Goal: Navigation & Orientation: Find specific page/section

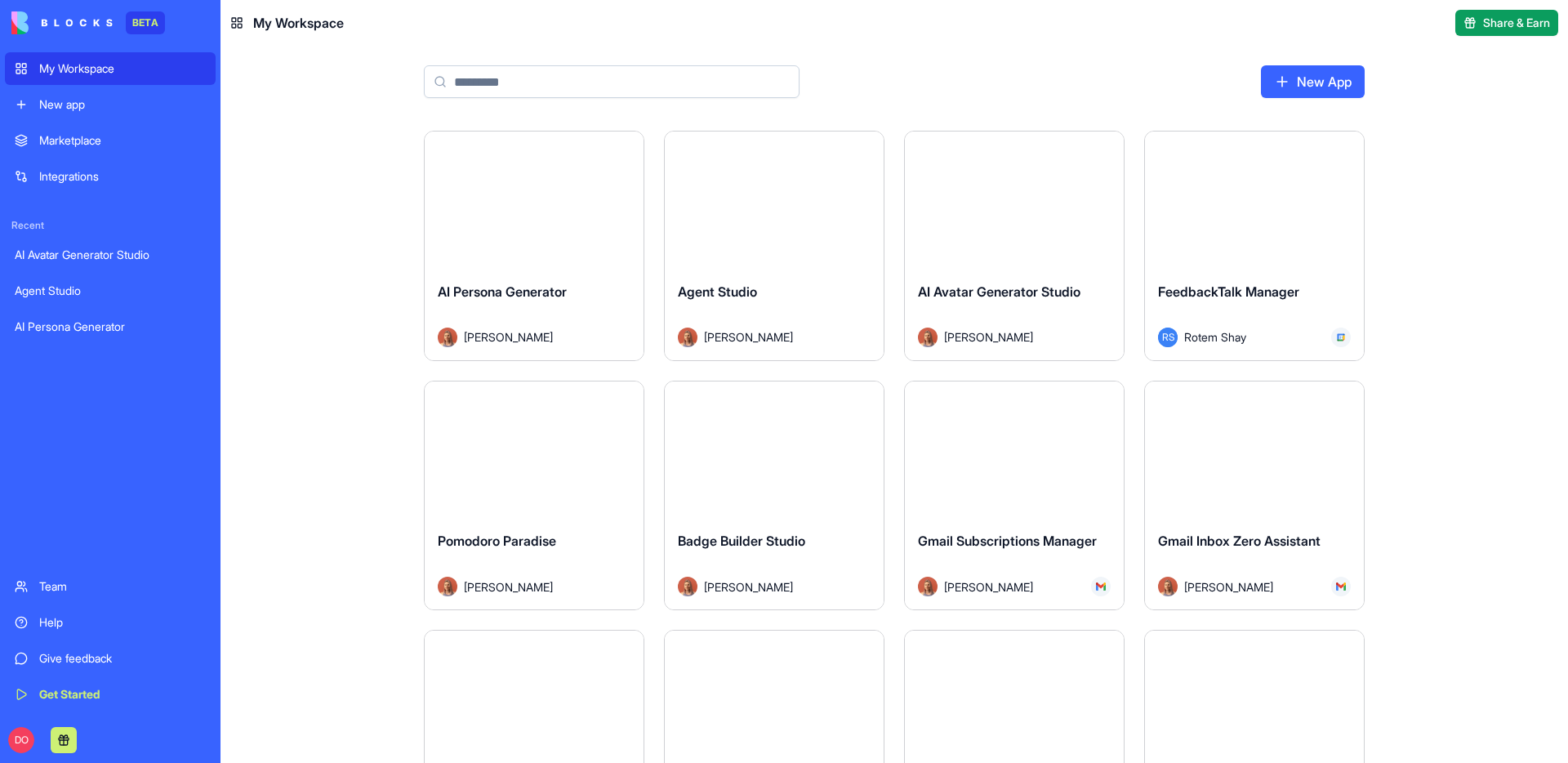
click at [518, 85] on input at bounding box center [611, 81] width 376 height 33
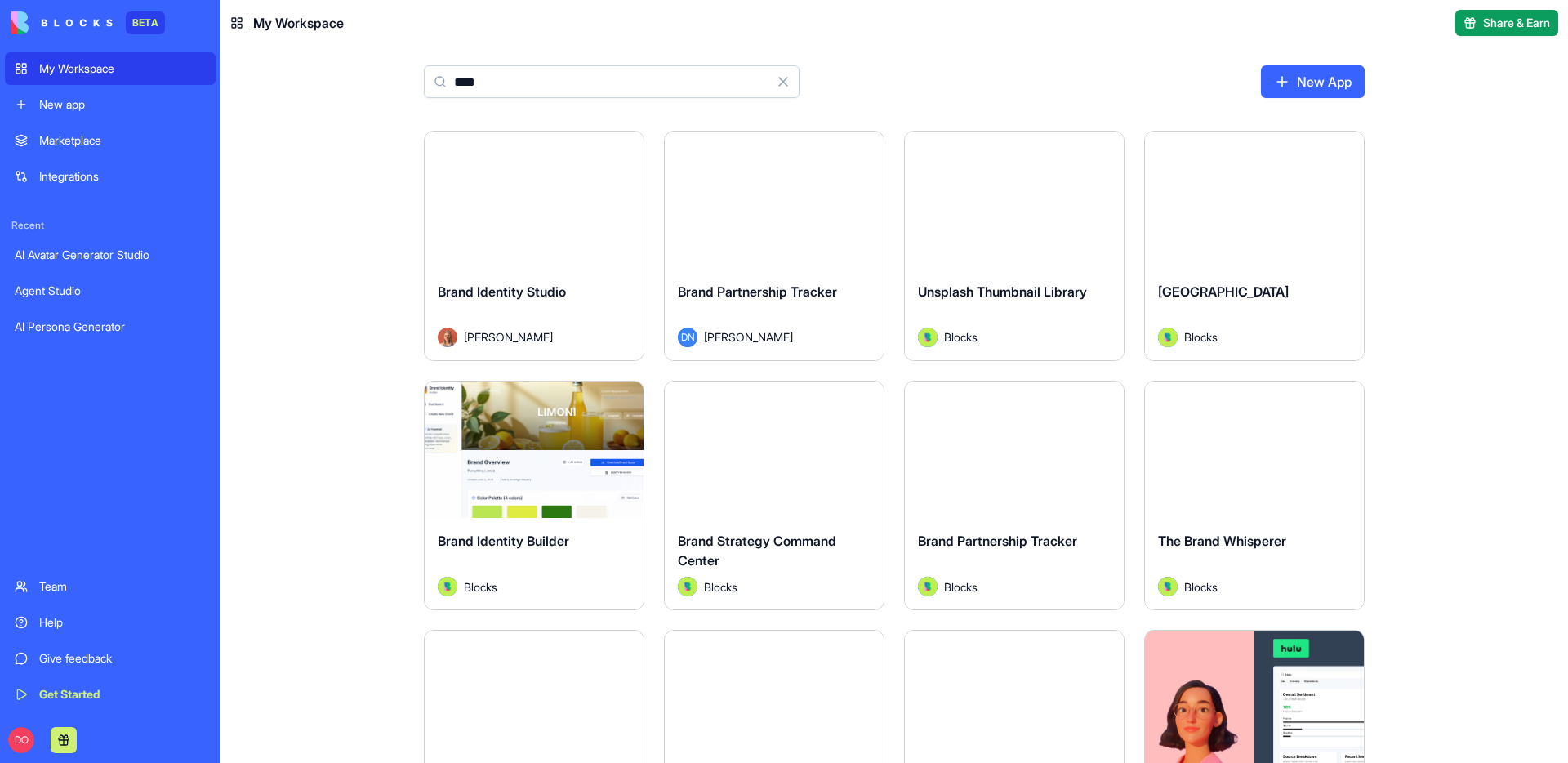
type input "*****"
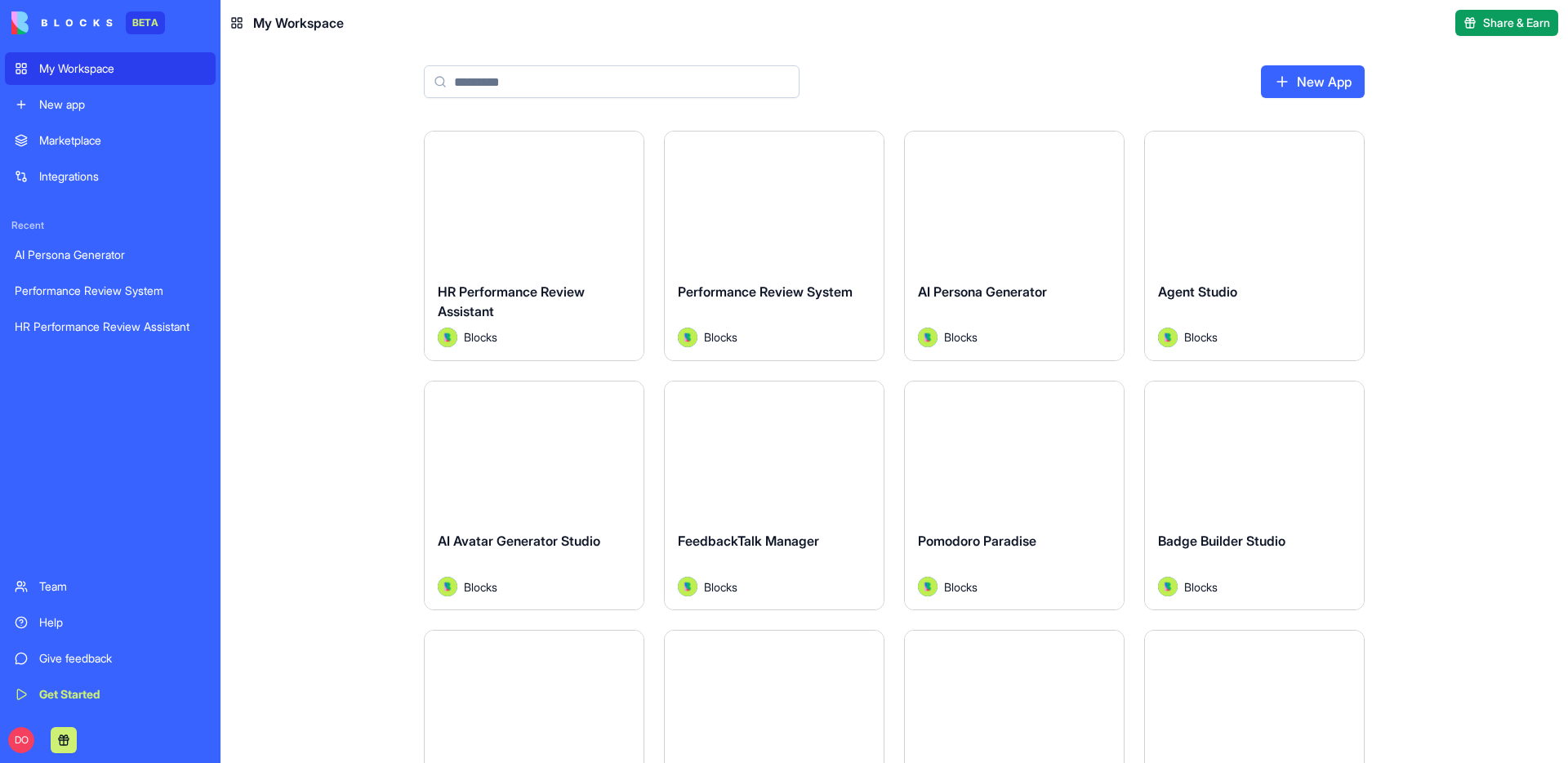
click at [529, 72] on input at bounding box center [611, 81] width 376 height 33
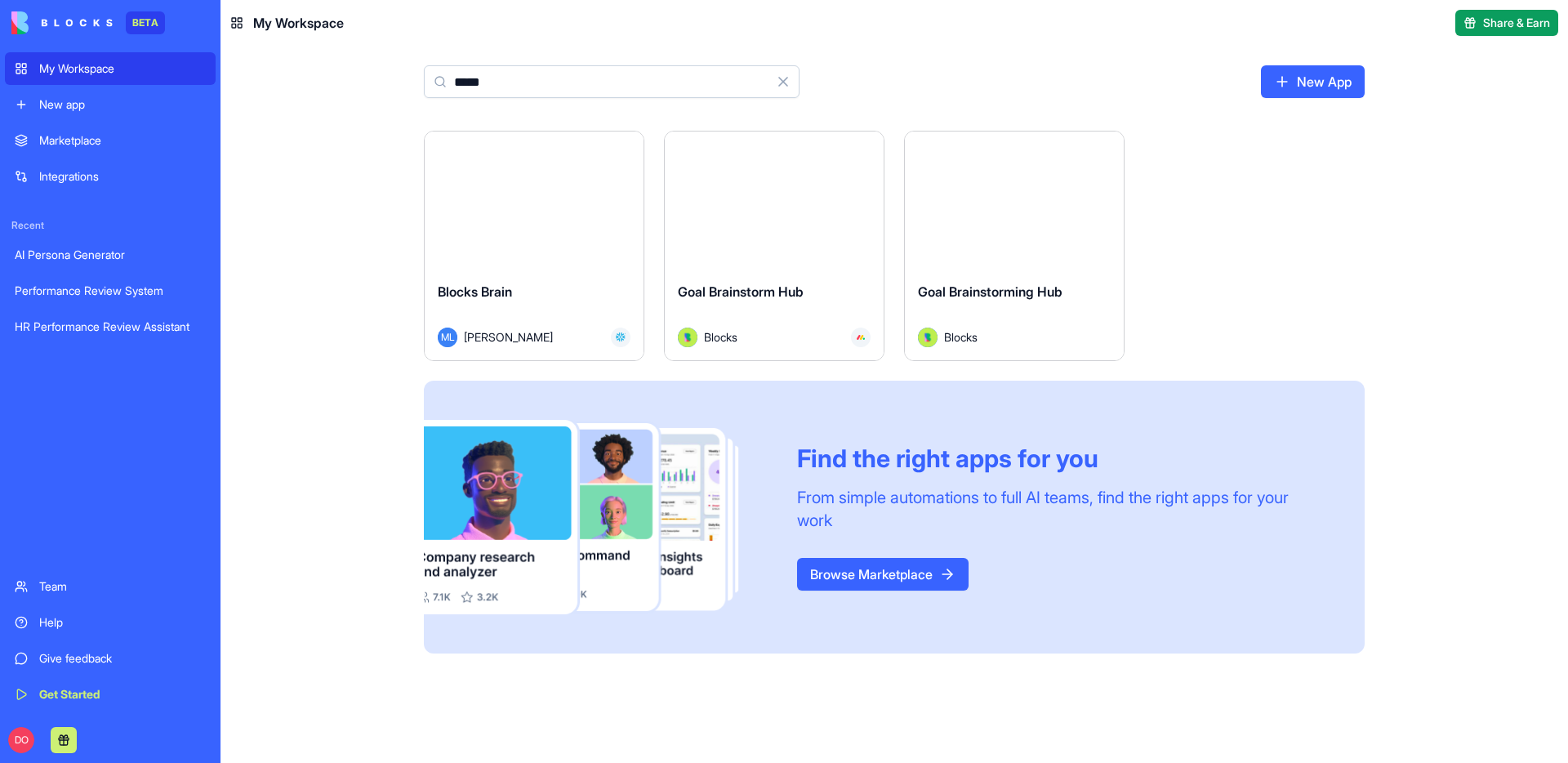
type input "*****"
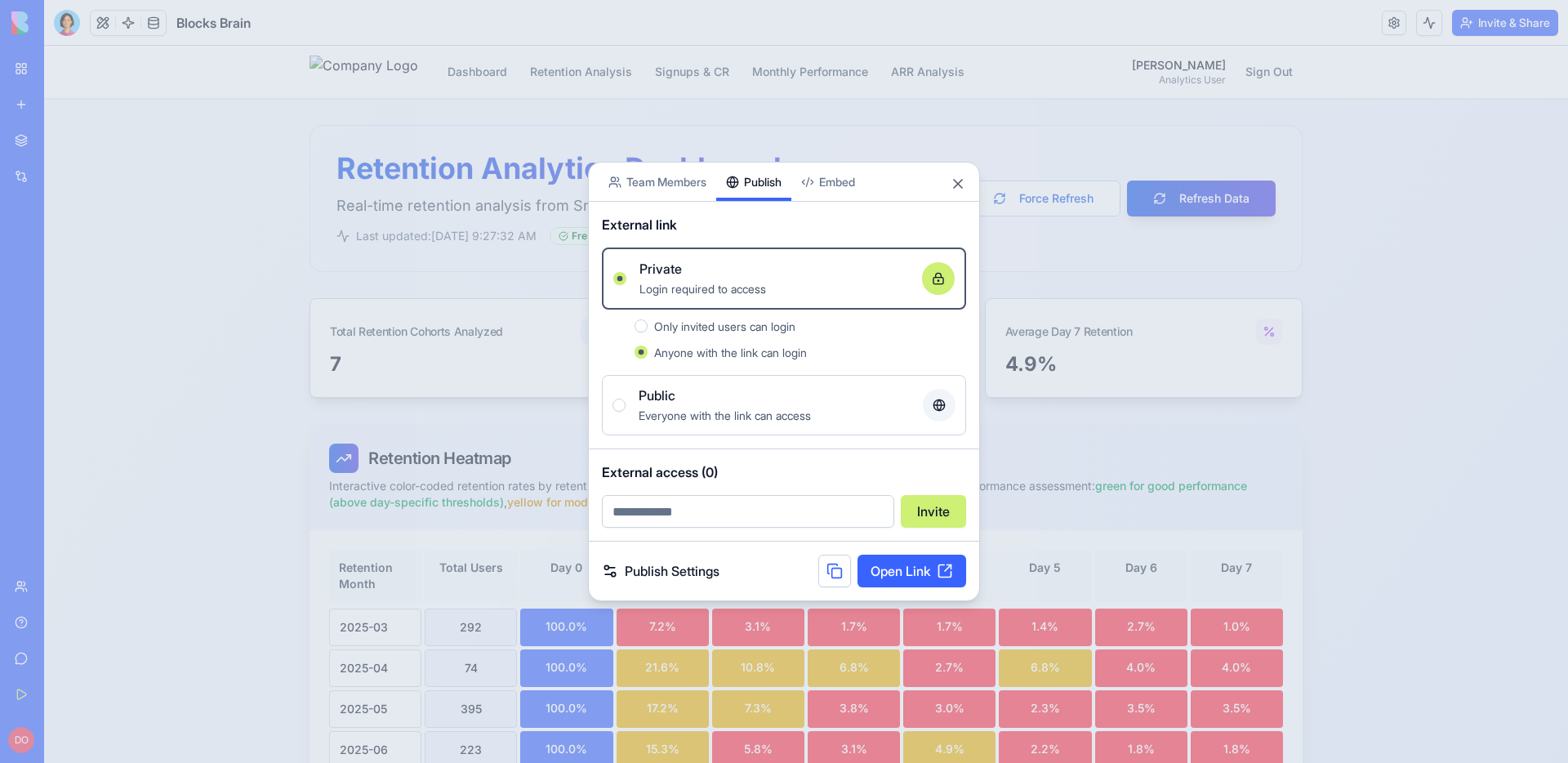
click at [1382, 334] on div at bounding box center [784, 382] width 1568 height 763
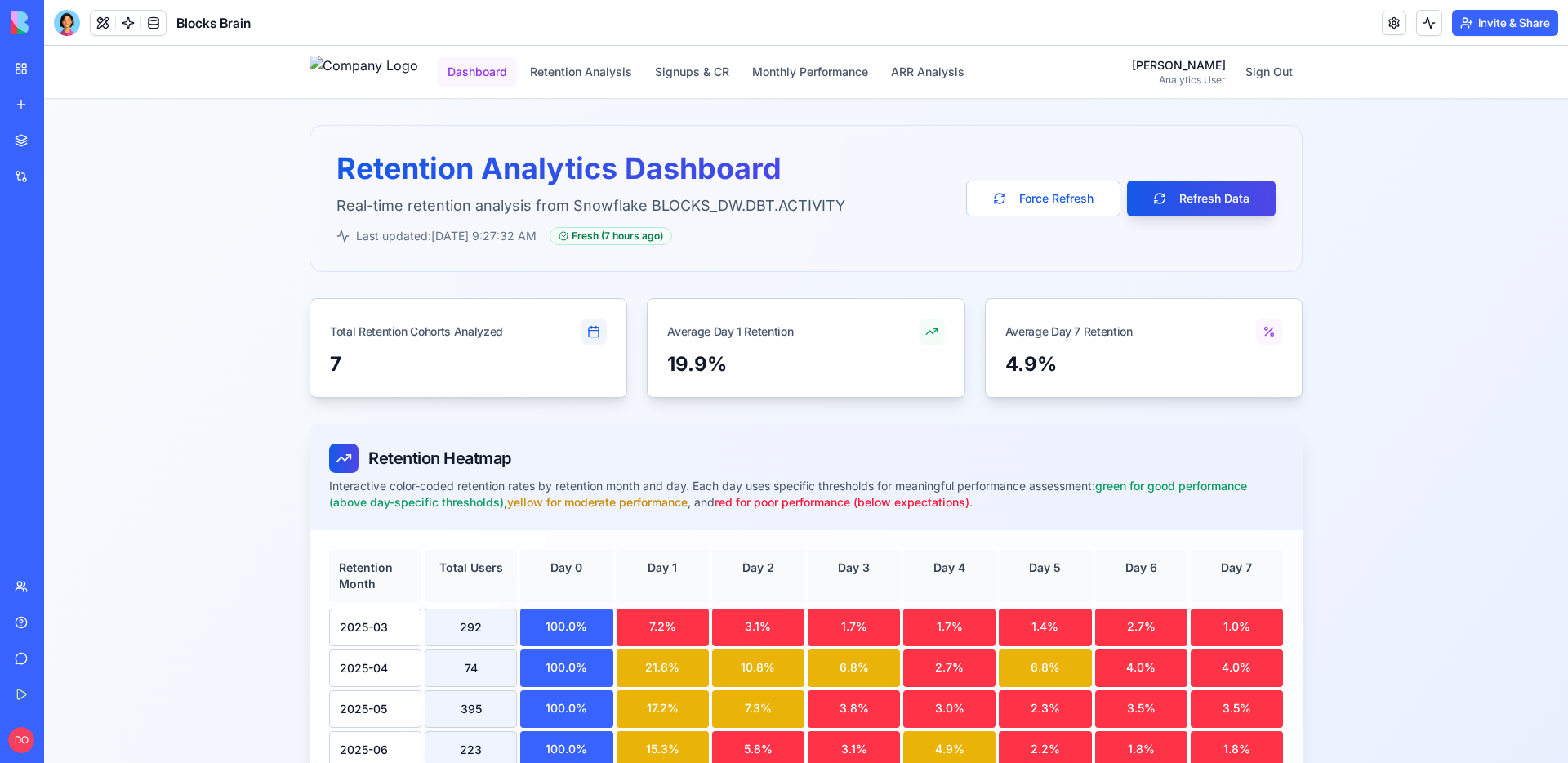
click at [506, 62] on button "Dashboard" at bounding box center [477, 72] width 80 height 29
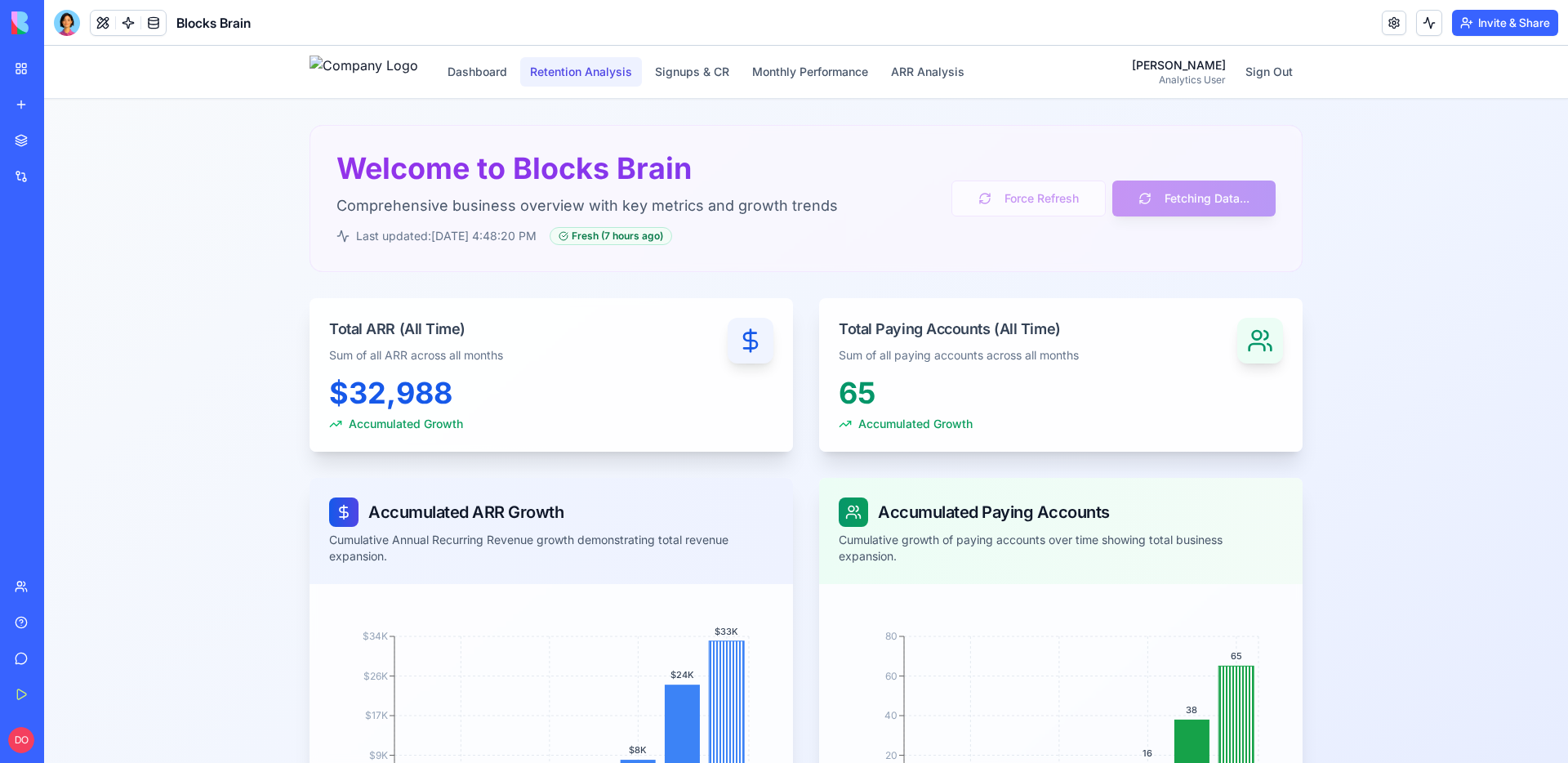
click at [642, 79] on button "Retention Analysis" at bounding box center [581, 72] width 121 height 29
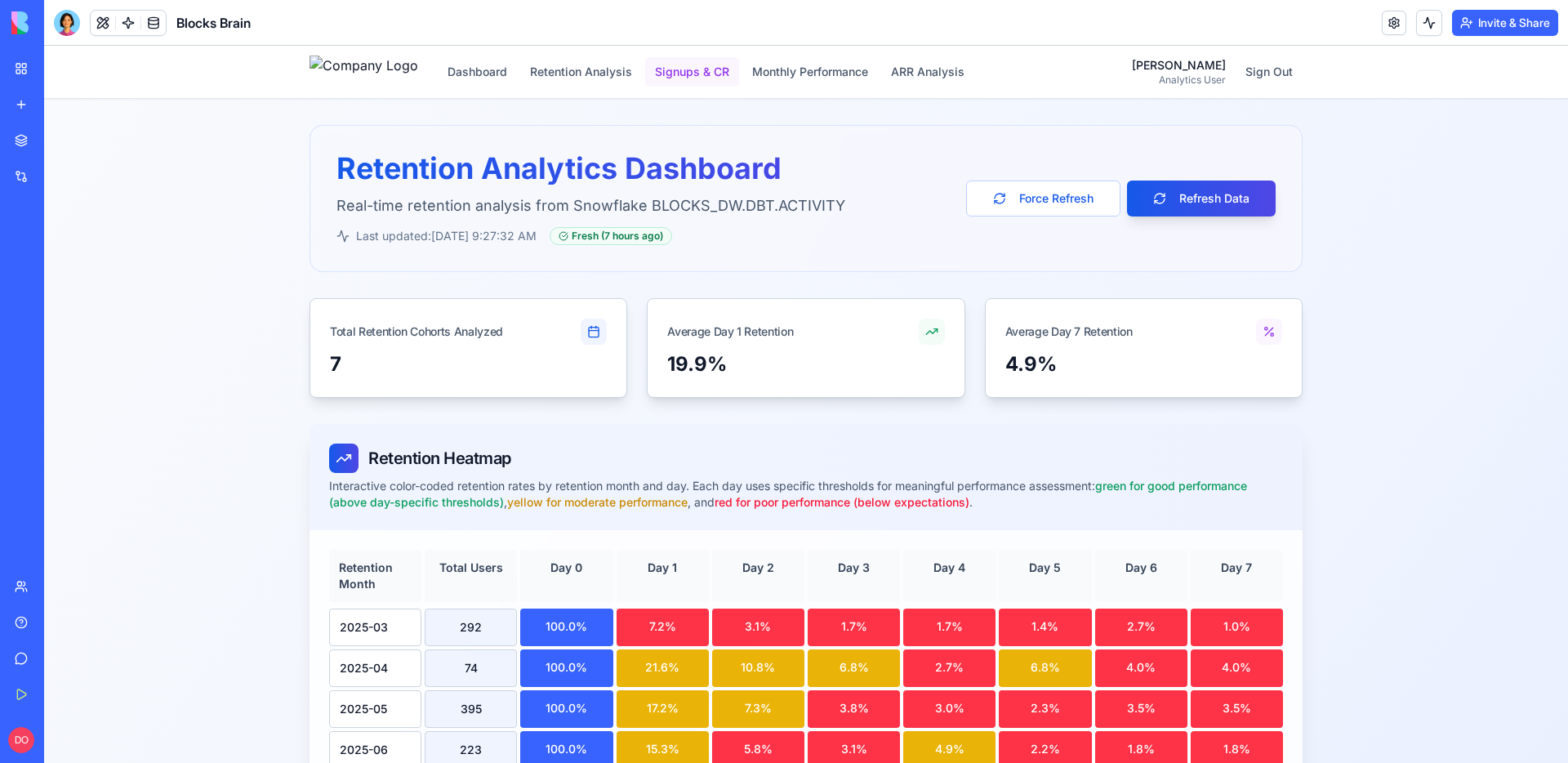
click at [731, 78] on button "Signups & CR" at bounding box center [692, 72] width 94 height 29
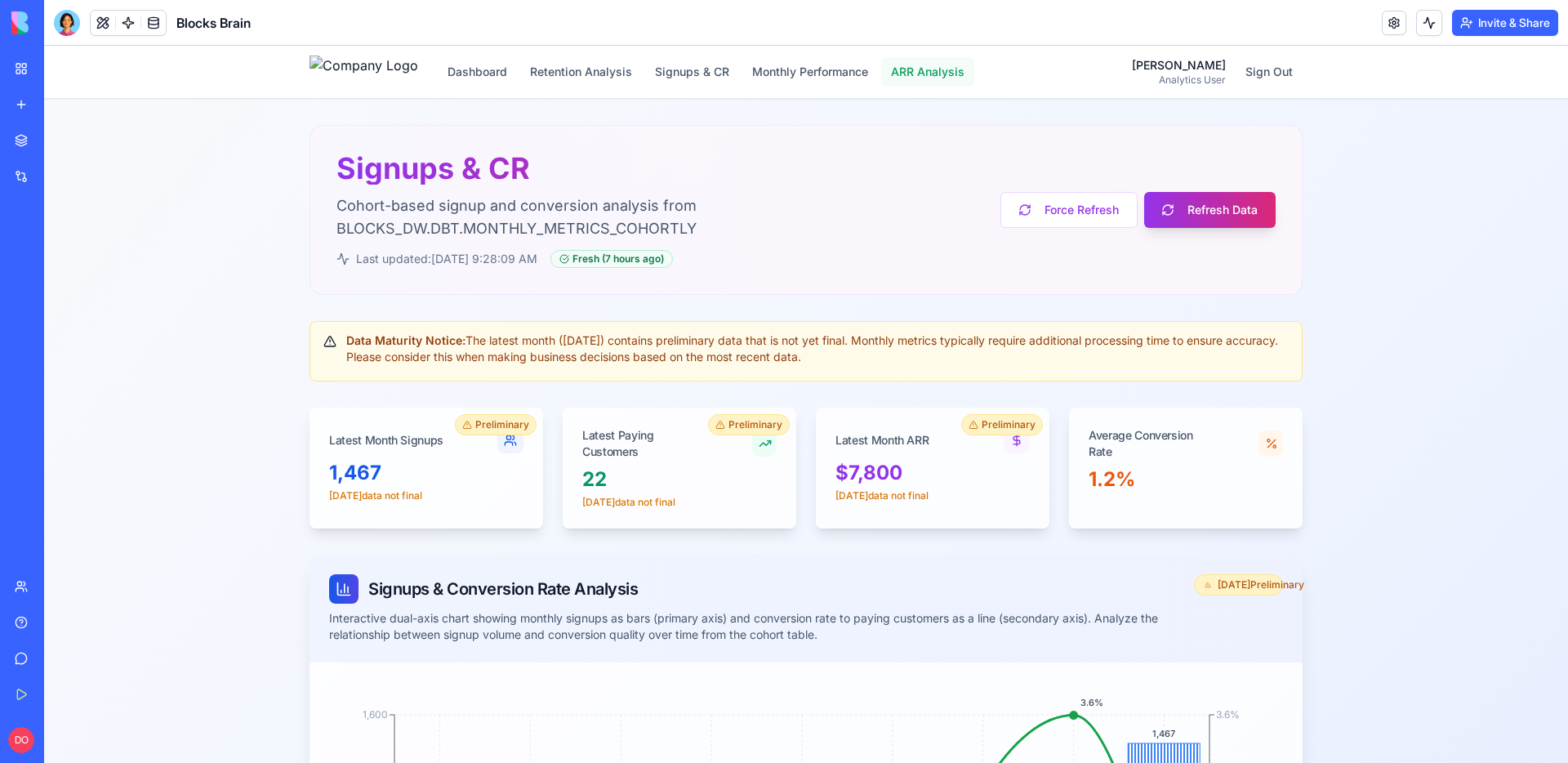
click at [963, 73] on button "ARR Analysis" at bounding box center [927, 72] width 93 height 29
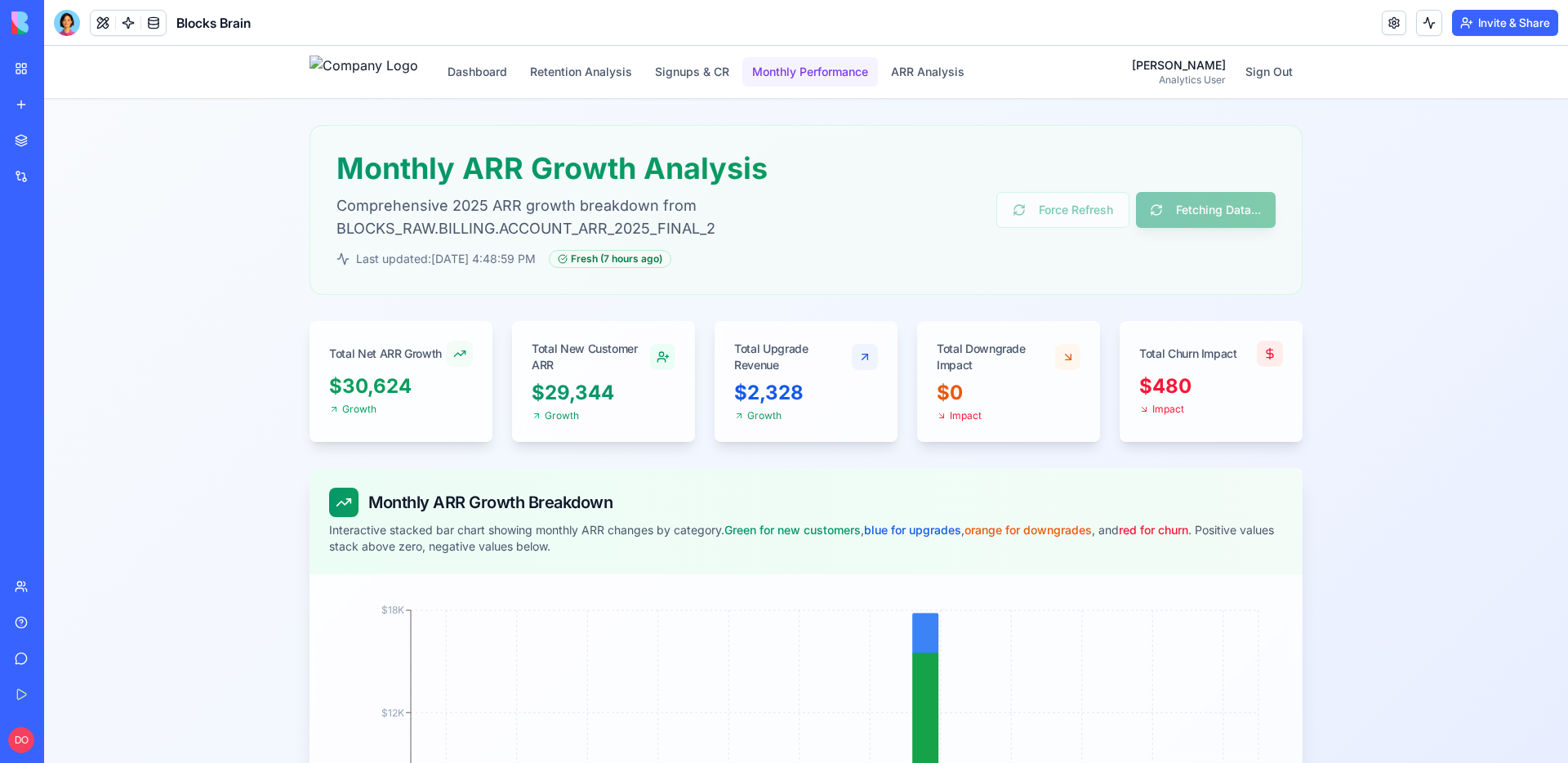
click at [808, 74] on button "Monthly Performance" at bounding box center [810, 72] width 135 height 29
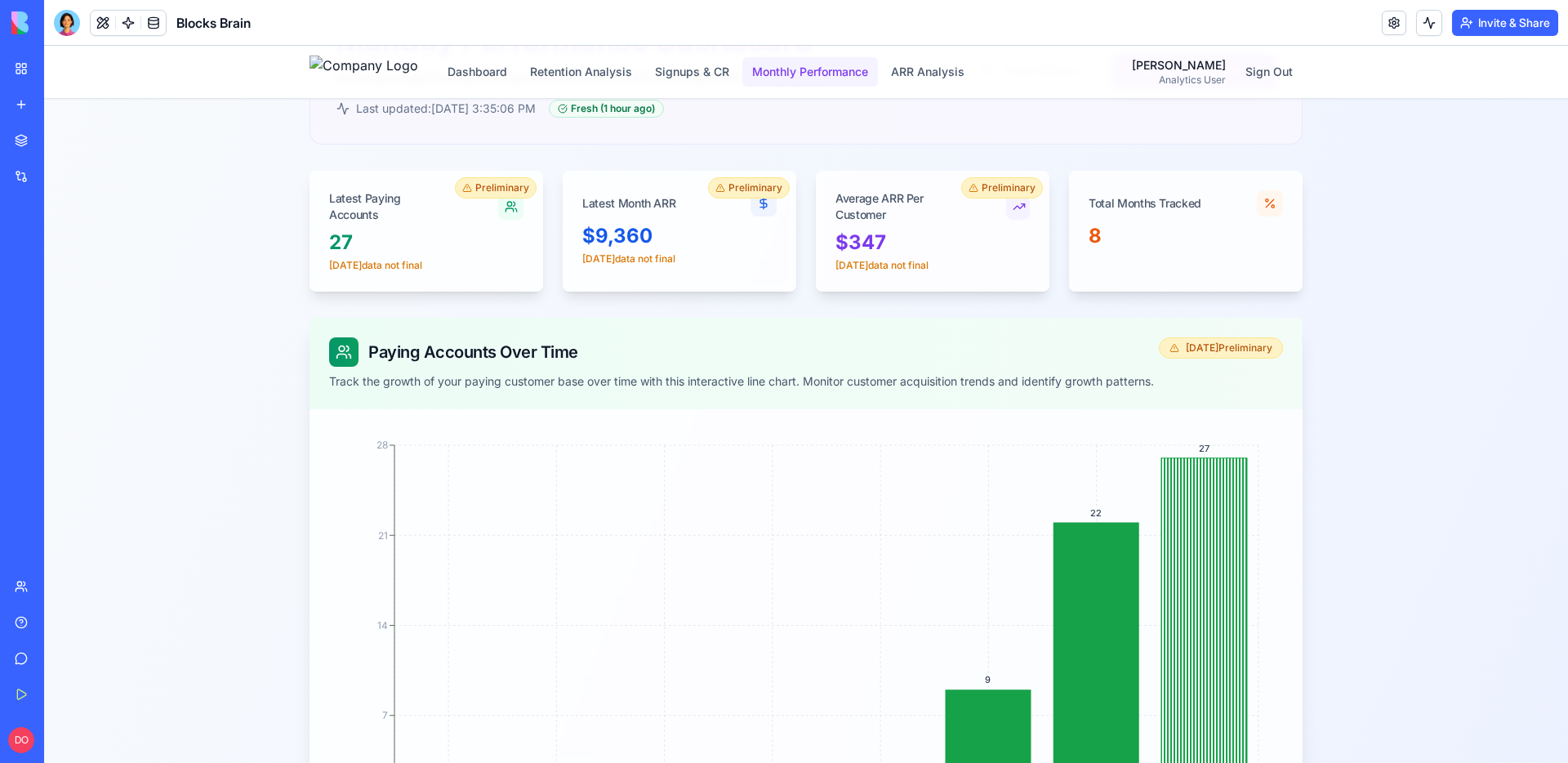
scroll to position [350, 0]
